Goal: Task Accomplishment & Management: Manage account settings

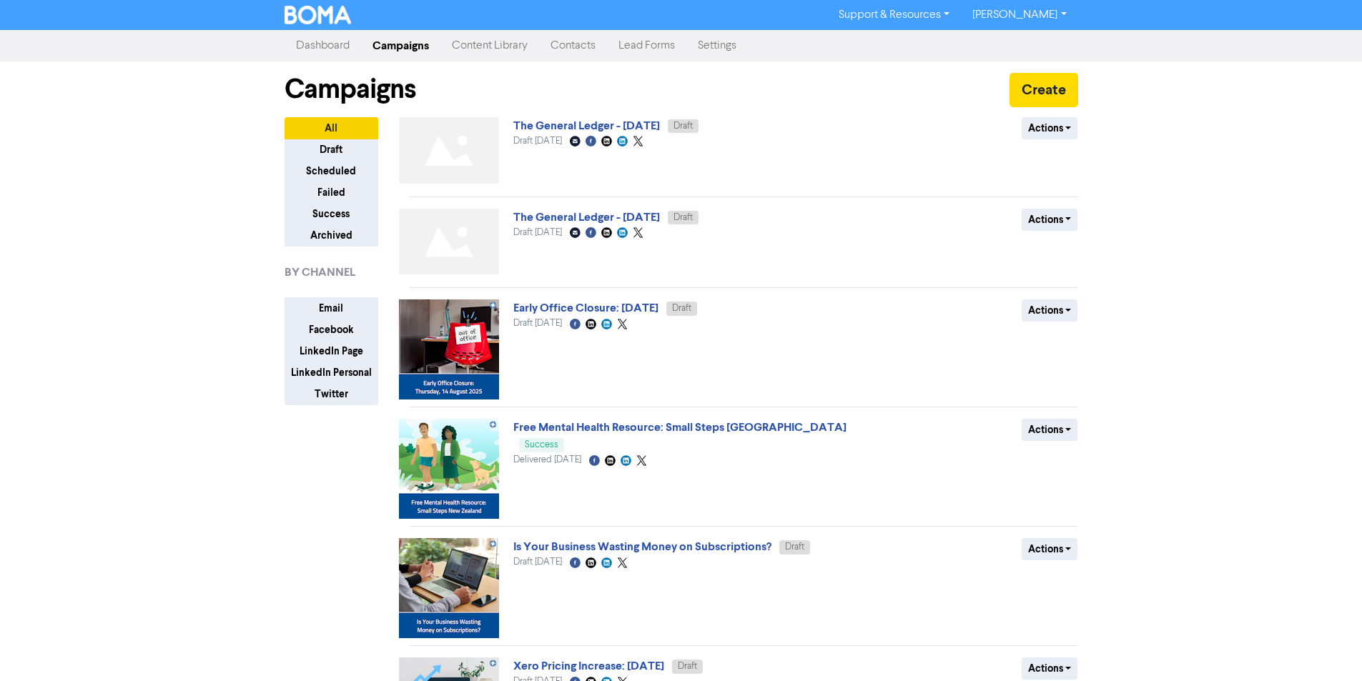
click at [1022, 21] on link "[PERSON_NAME]" at bounding box center [1019, 15] width 117 height 23
click at [1030, 39] on button "Log Out" at bounding box center [1017, 42] width 113 height 17
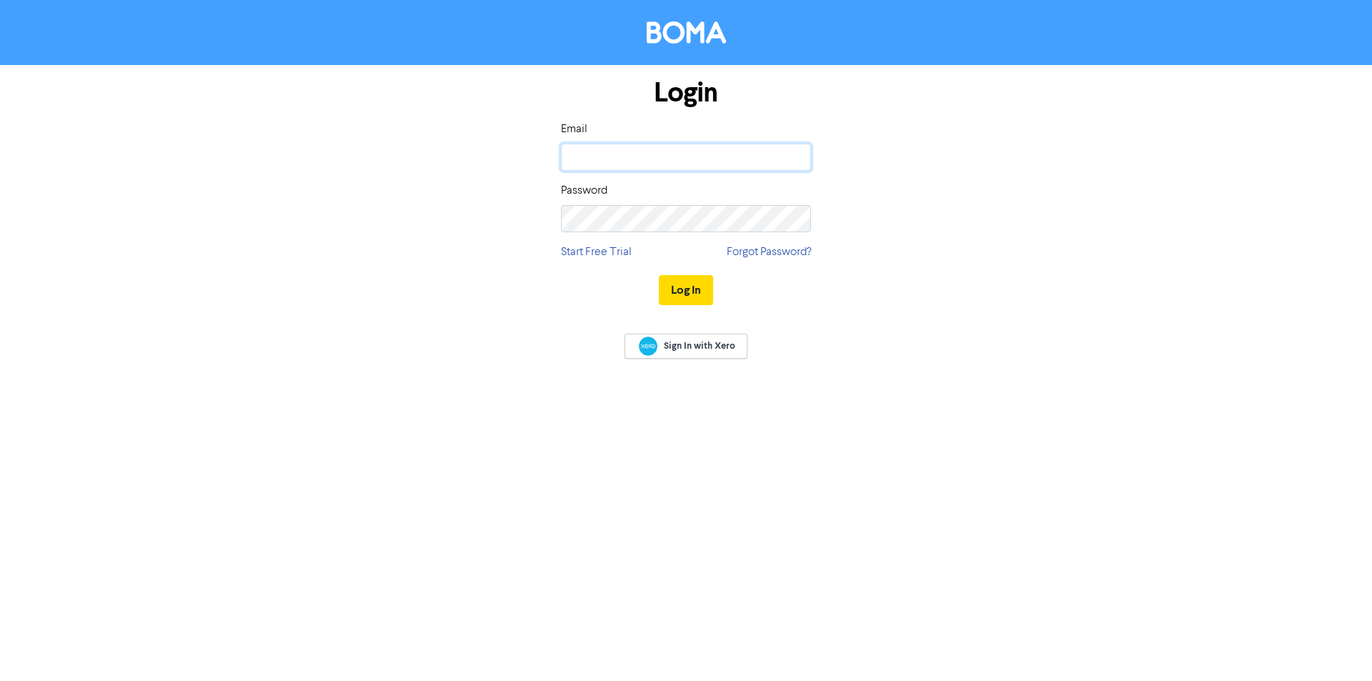
click at [653, 158] on input "email" at bounding box center [686, 157] width 250 height 27
type input "[EMAIL_ADDRESS][DOMAIN_NAME]"
click at [659, 275] on button "Log In" at bounding box center [686, 290] width 54 height 30
